Goal: Obtain resource: Download file/media

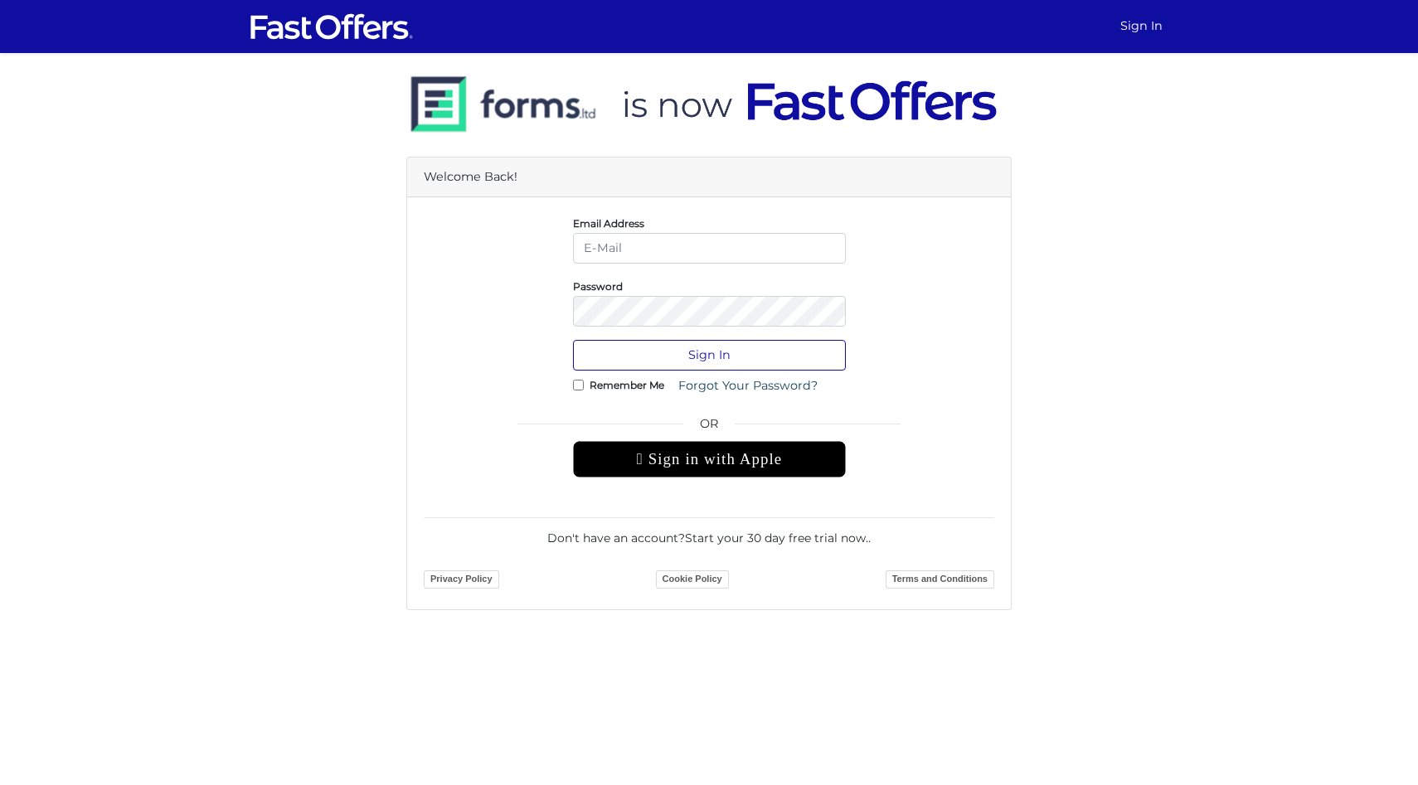
type input "[PERSON_NAME][EMAIL_ADDRESS][DOMAIN_NAME]"
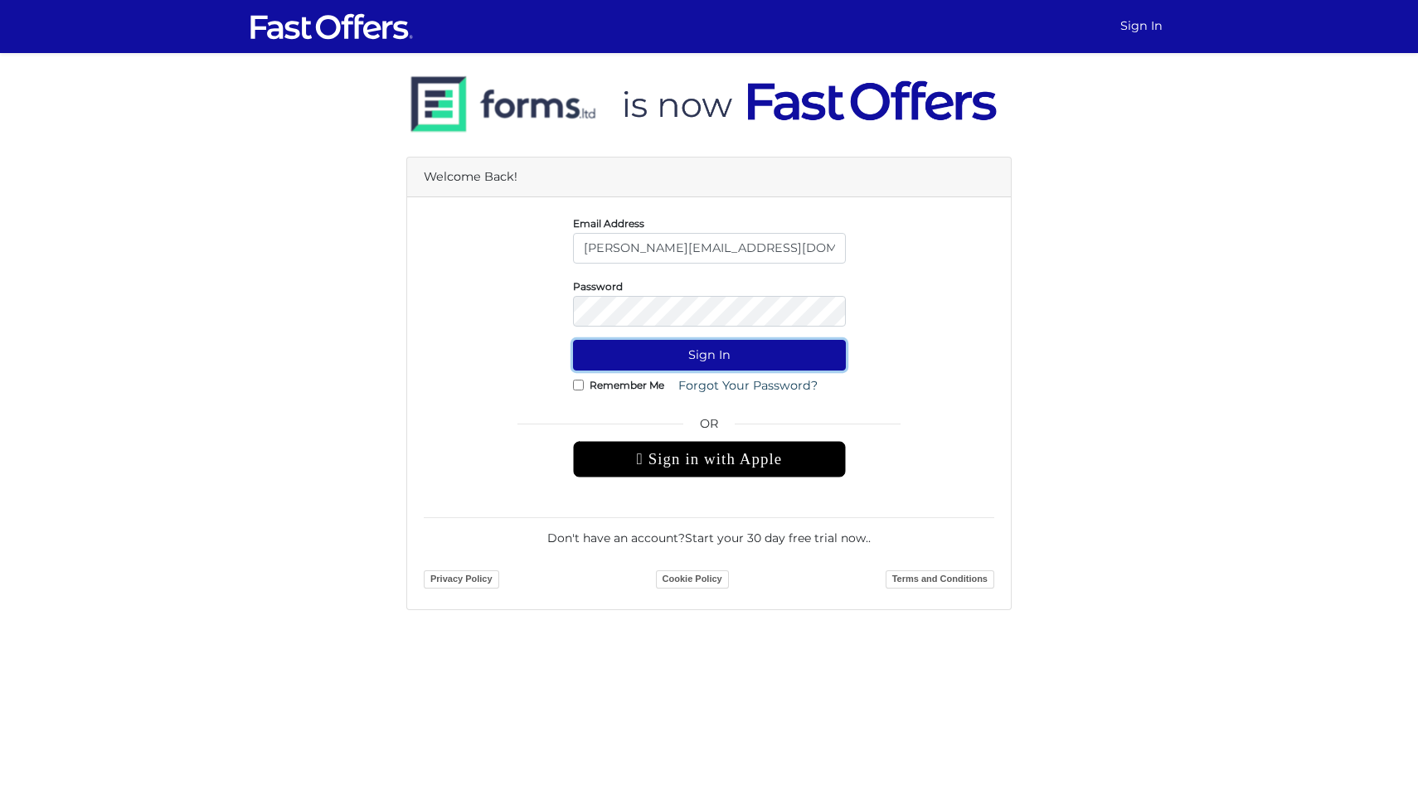
click at [702, 358] on button "Sign In" at bounding box center [709, 355] width 273 height 31
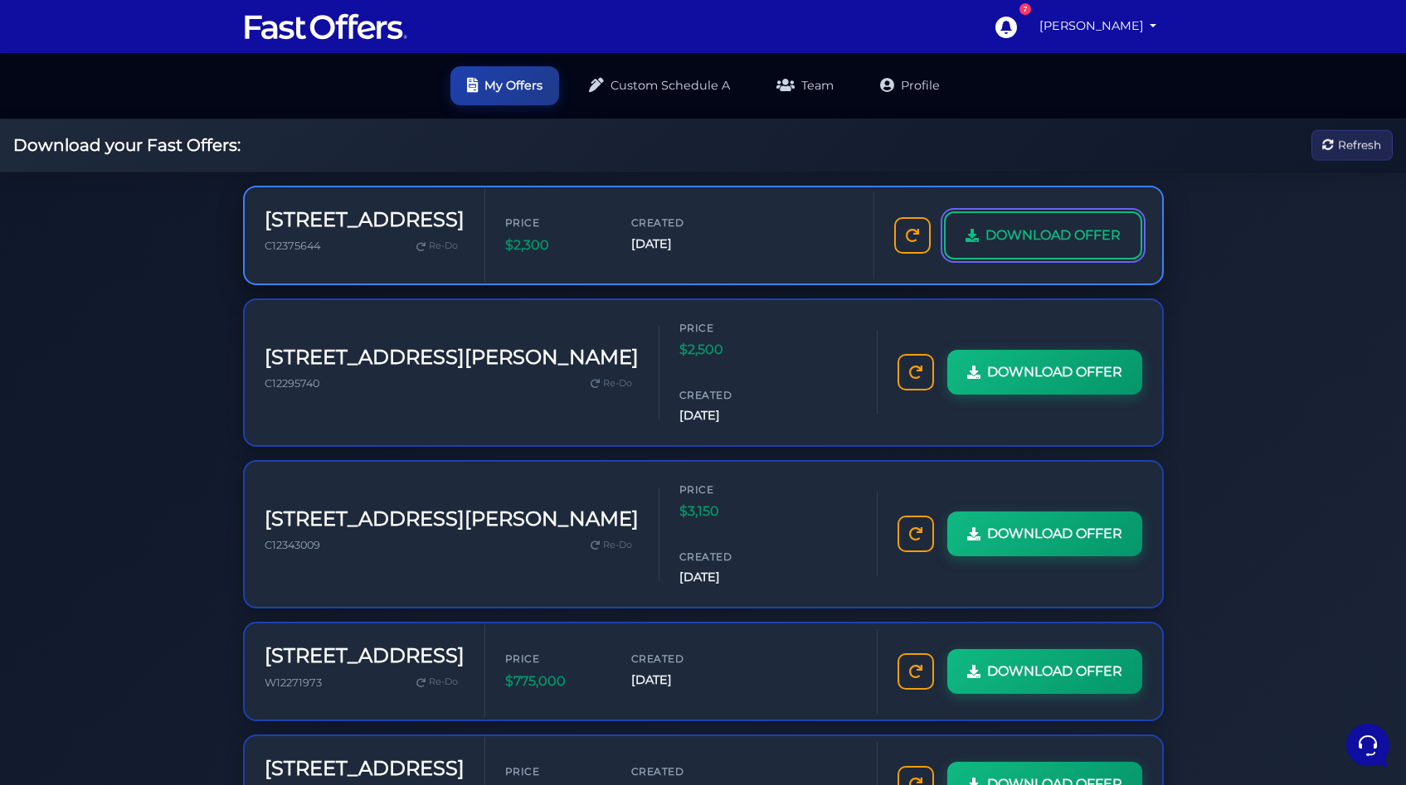
click at [1008, 245] on span "DOWNLOAD OFFER" at bounding box center [1052, 236] width 135 height 22
